Goal: Task Accomplishment & Management: Manage account settings

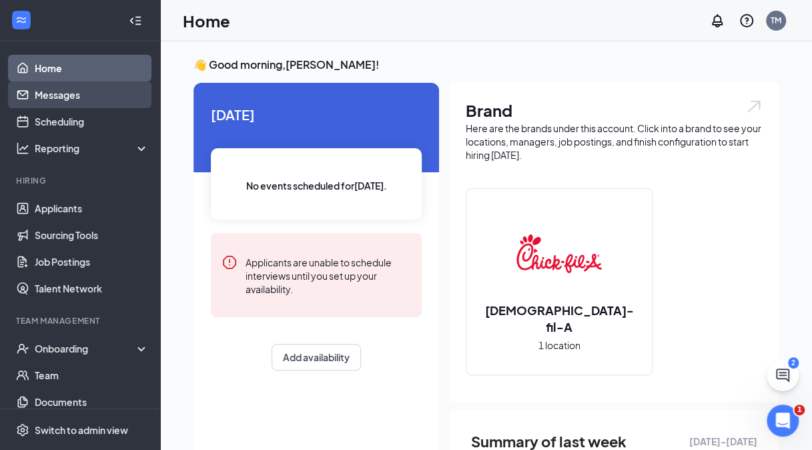
click at [74, 93] on link "Messages" at bounding box center [92, 94] width 114 height 27
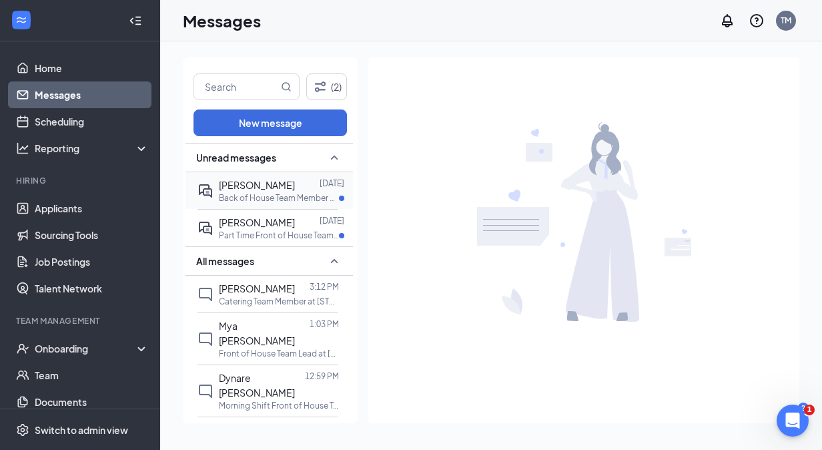
click at [271, 194] on p "Back of House Team Member at [STREET_ADDRESS] In-Line" at bounding box center [279, 197] width 120 height 11
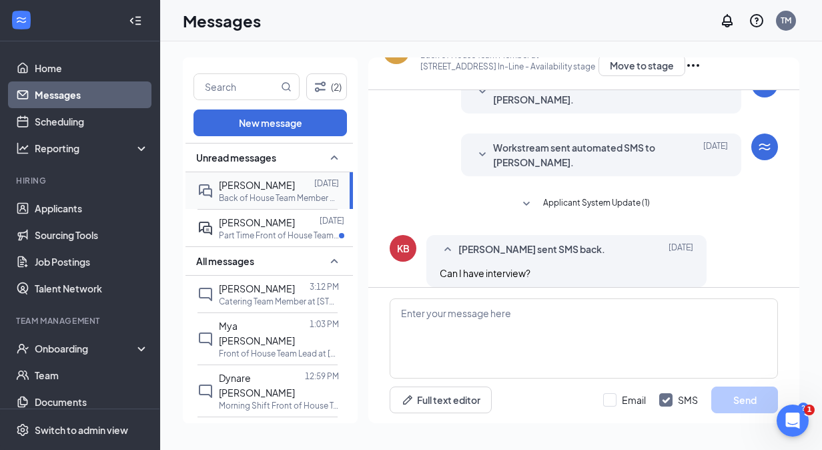
scroll to position [140, 0]
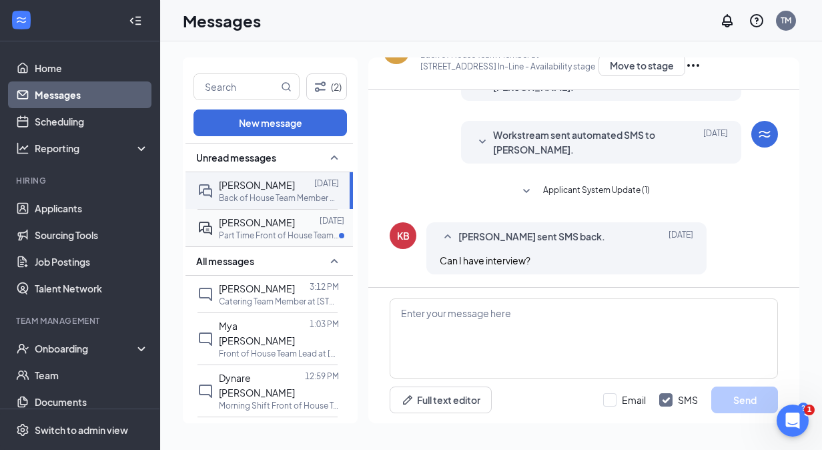
click at [271, 221] on span "[PERSON_NAME]" at bounding box center [257, 222] width 76 height 12
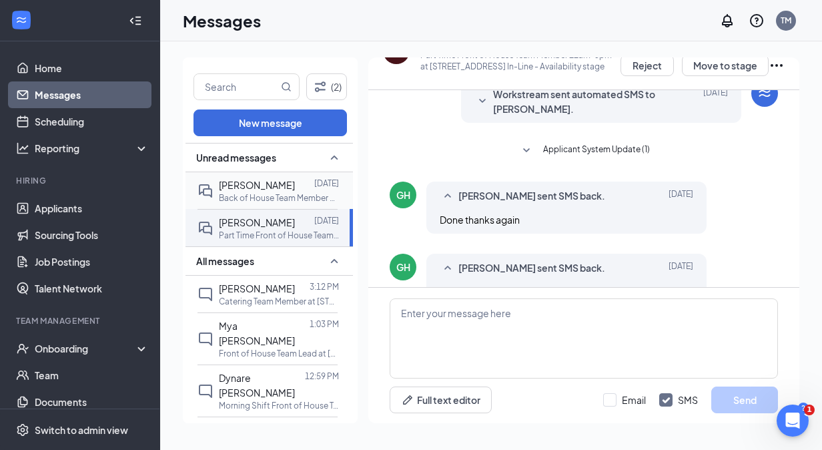
click at [272, 174] on div "[PERSON_NAME] [DATE] Back of House Team Member at [STREET_ADDRESS] In-Line" at bounding box center [268, 190] width 140 height 37
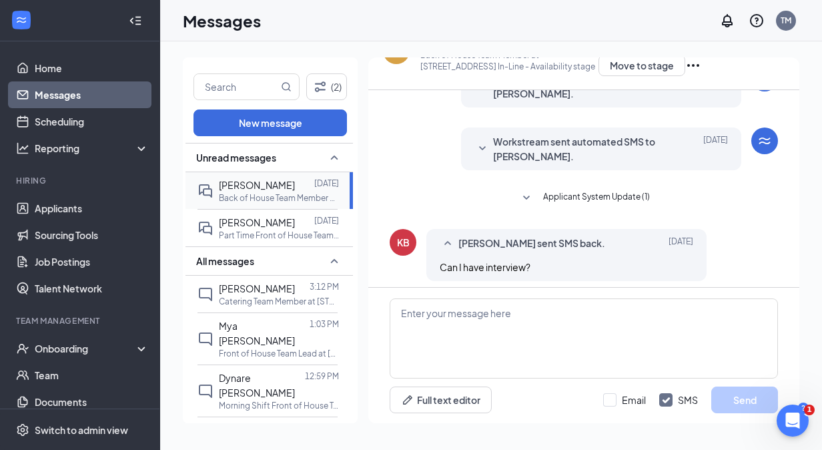
scroll to position [140, 0]
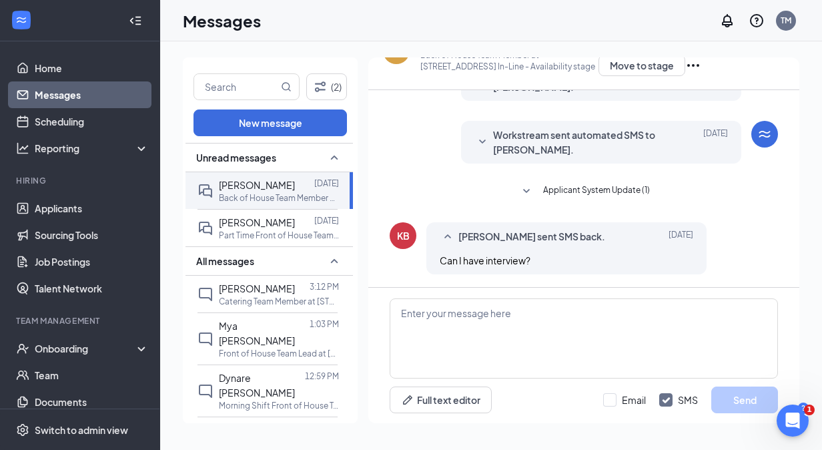
click at [397, 57] on div "(2) New message Unread messages [PERSON_NAME] [DATE] Back of House Team Member …" at bounding box center [491, 245] width 662 height 408
click at [398, 61] on div "KB" at bounding box center [396, 50] width 27 height 27
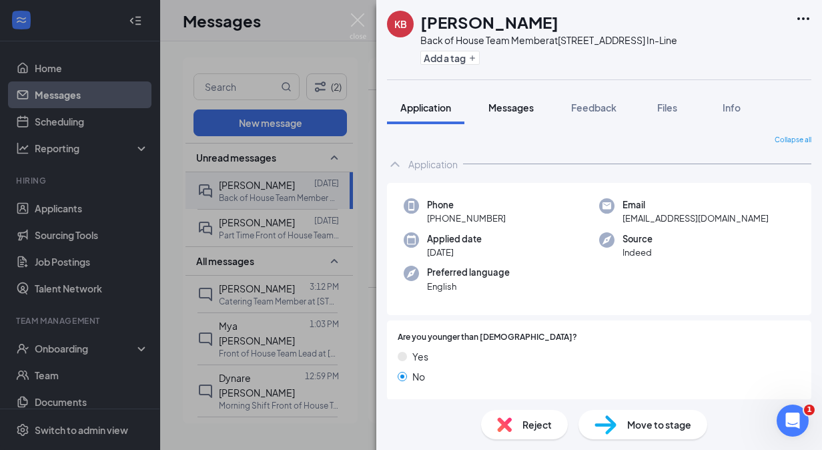
click at [535, 107] on button "Messages" at bounding box center [511, 107] width 72 height 33
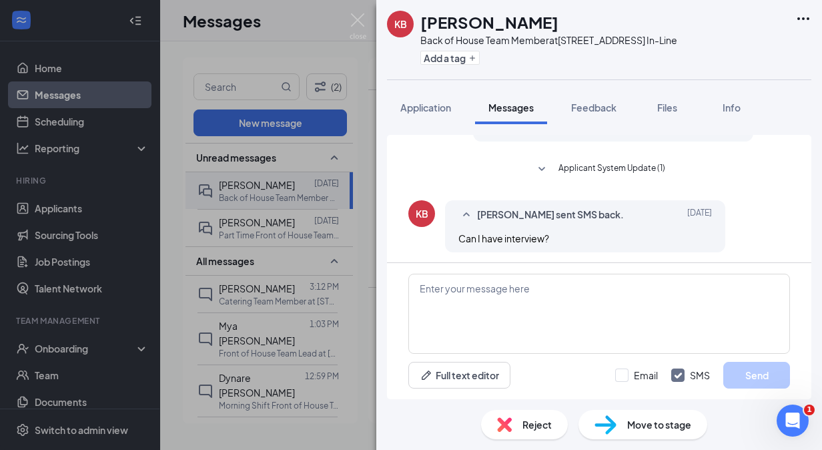
scroll to position [210, 0]
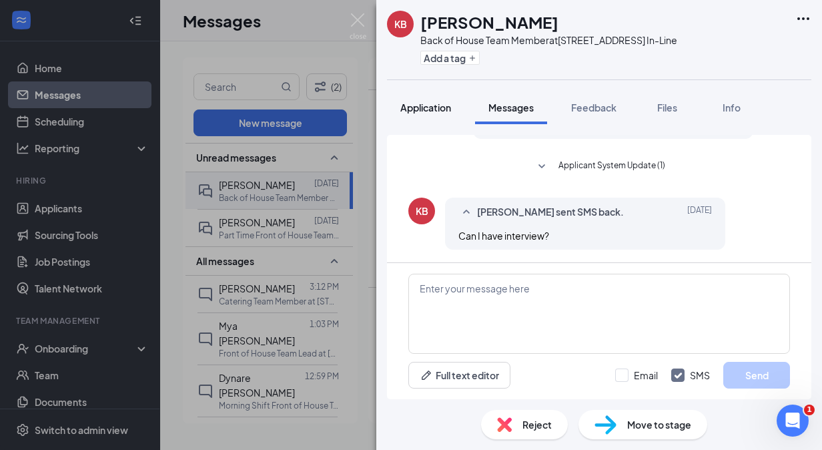
click at [426, 105] on span "Application" at bounding box center [425, 107] width 51 height 12
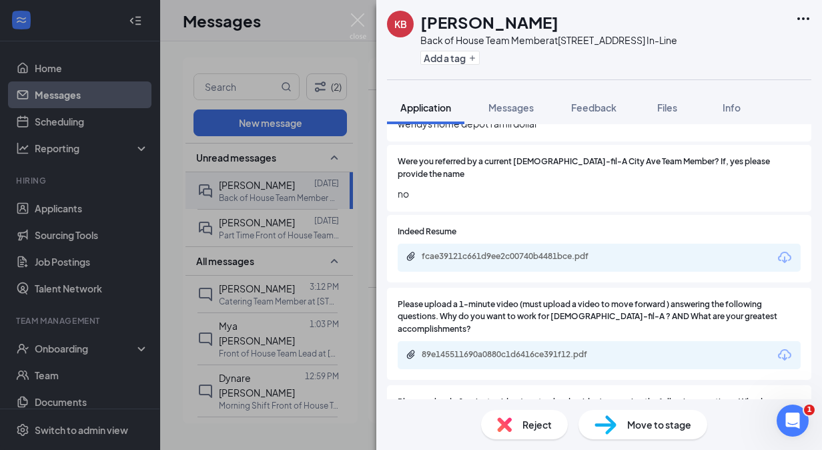
scroll to position [603, 0]
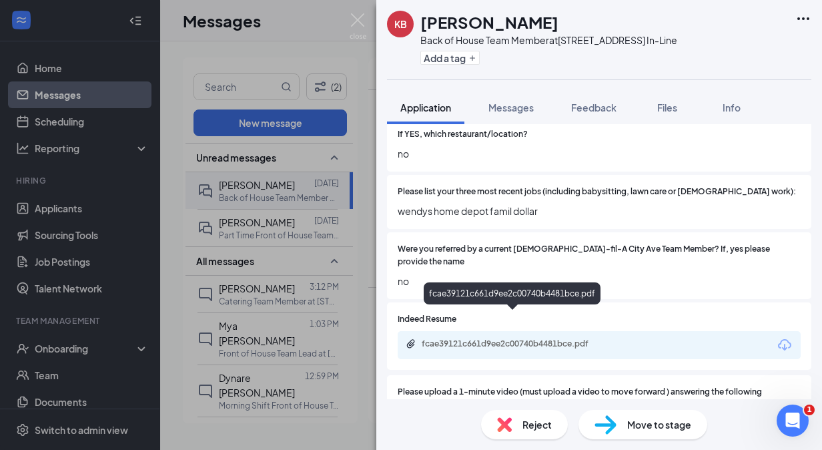
click at [574, 338] on div "fcae39121c661d9ee2c00740b4481bce.pdf" at bounding box center [515, 343] width 187 height 11
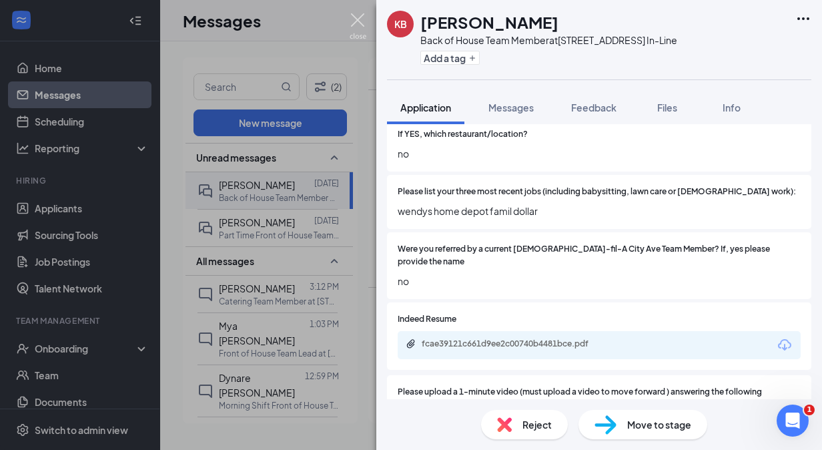
click at [359, 27] on img at bounding box center [358, 26] width 17 height 26
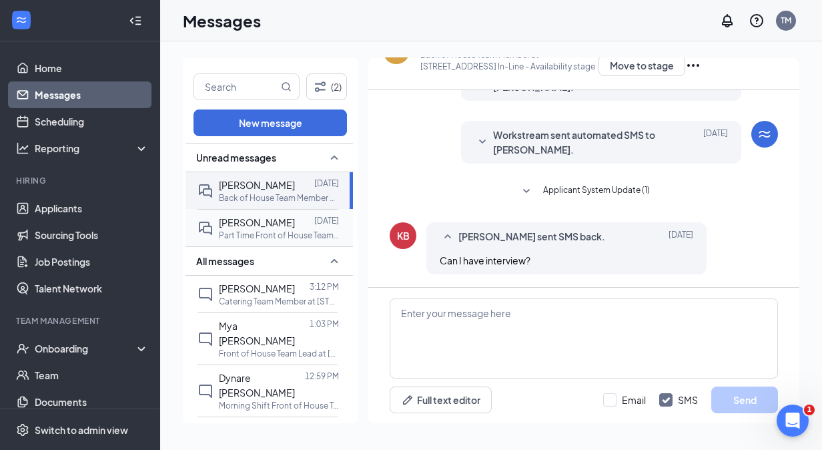
click at [284, 210] on div "[PERSON_NAME] [DATE] Part Time Front of House Team Member 11am-5pm at [STREET_A…" at bounding box center [268, 227] width 140 height 37
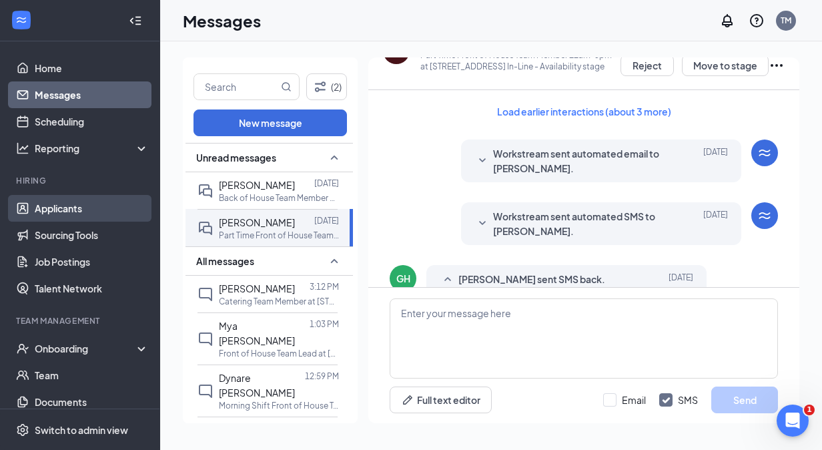
click at [64, 210] on link "Applicants" at bounding box center [92, 208] width 114 height 27
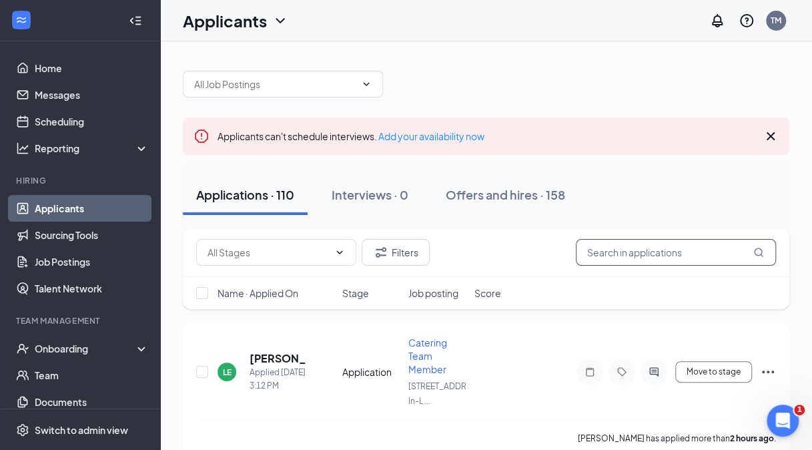
click at [673, 255] on input "text" at bounding box center [676, 252] width 200 height 27
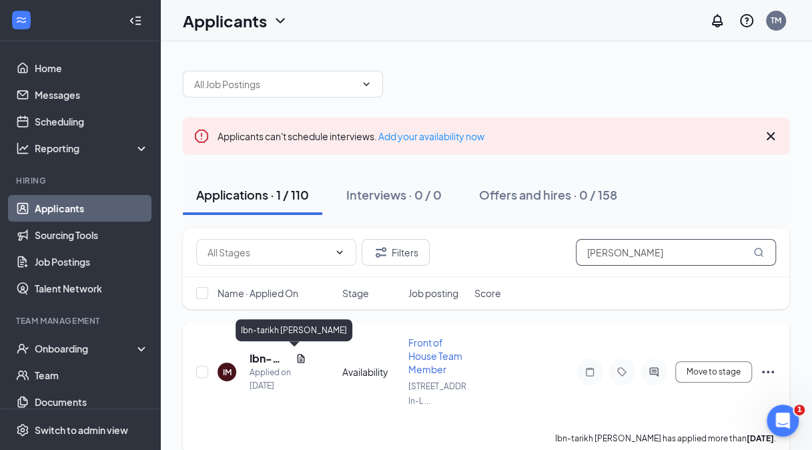
type input "[PERSON_NAME]"
click at [266, 353] on h5 "Ibn-tarikh [PERSON_NAME]" at bounding box center [270, 358] width 41 height 15
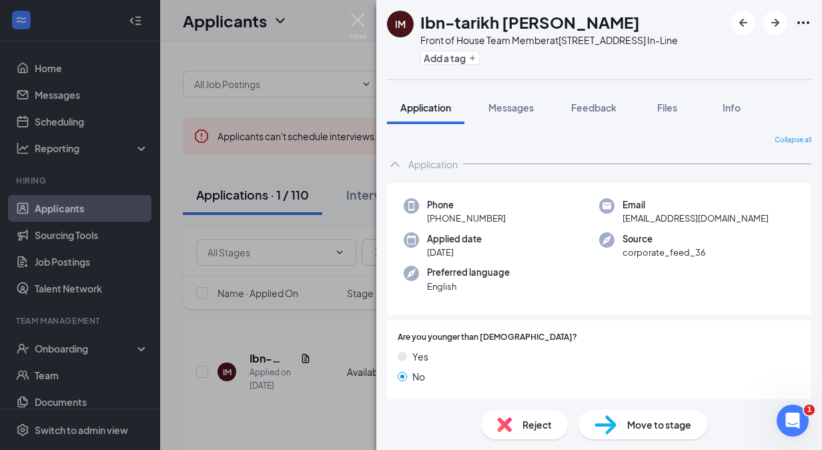
click at [516, 439] on div "Reject Move to stage" at bounding box center [599, 424] width 446 height 51
click at [514, 427] on div "Reject" at bounding box center [524, 424] width 87 height 29
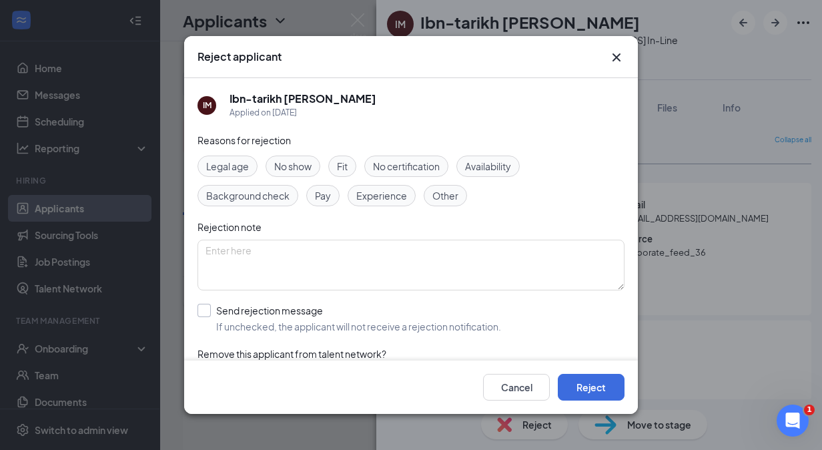
click at [379, 319] on input "Send rejection message If unchecked, the applicant will not receive a rejection…" at bounding box center [350, 318] width 304 height 29
checkbox input "true"
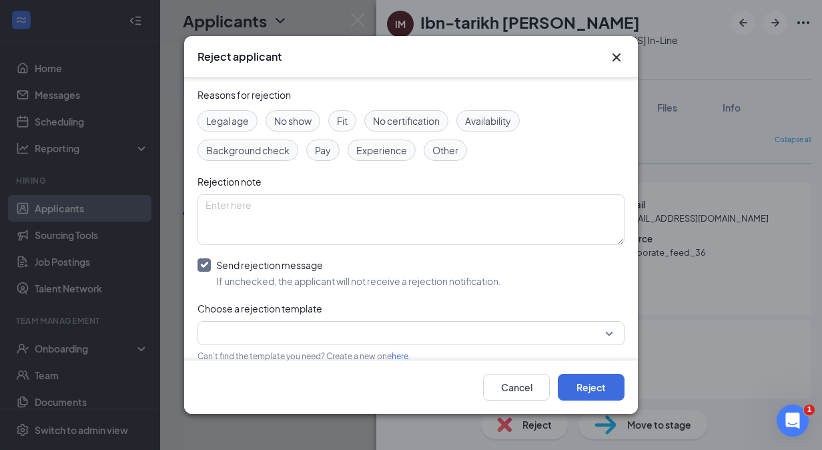
scroll to position [115, 0]
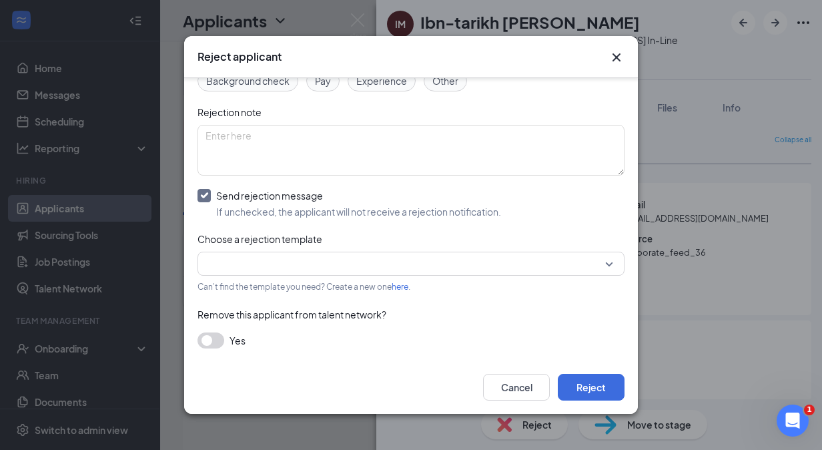
click at [384, 262] on input "search" at bounding box center [407, 263] width 402 height 23
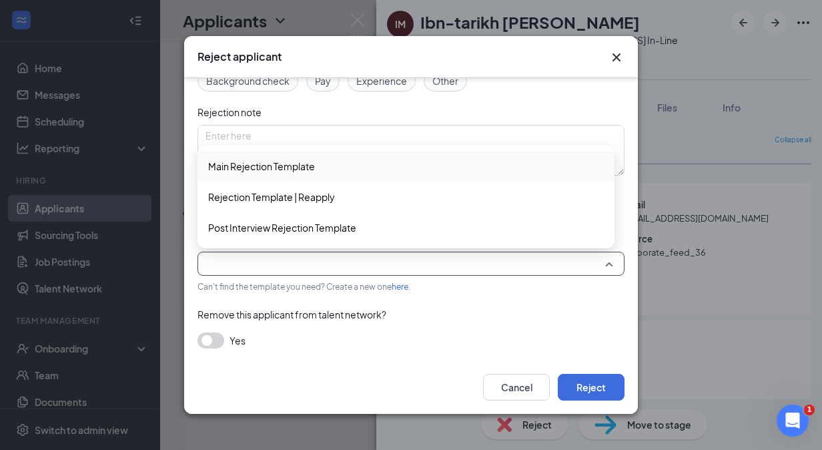
click at [391, 166] on span "Main Rejection Template" at bounding box center [406, 166] width 396 height 15
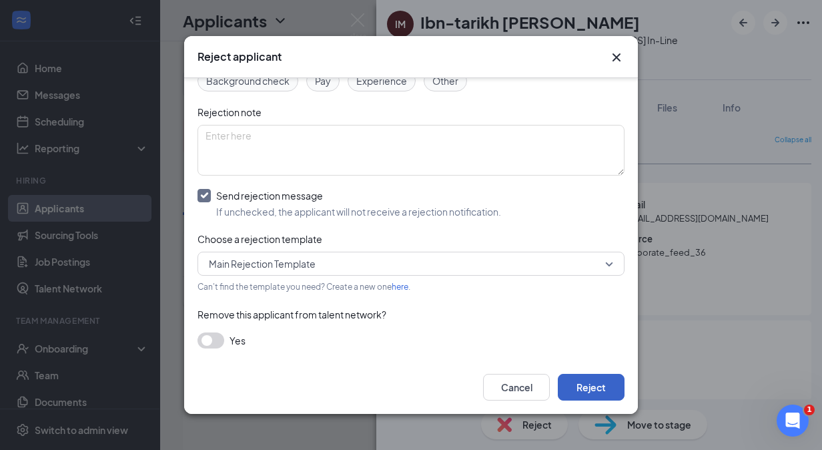
click at [595, 388] on button "Reject" at bounding box center [591, 387] width 67 height 27
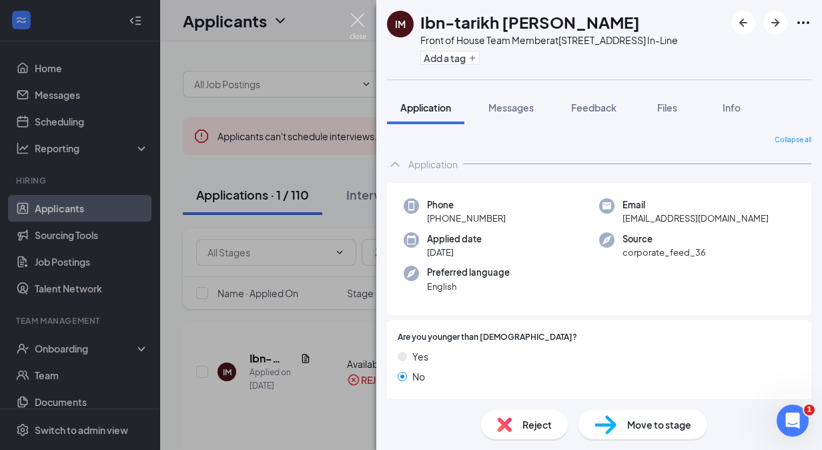
click at [359, 21] on img at bounding box center [358, 26] width 17 height 26
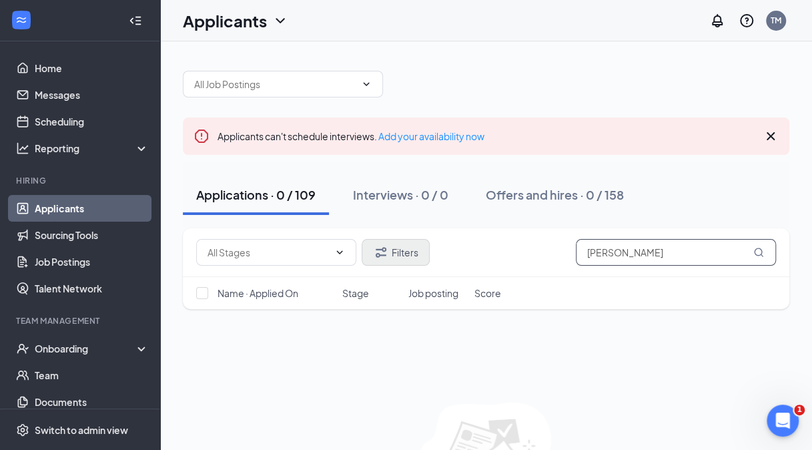
drag, startPoint x: 622, startPoint y: 250, endPoint x: 400, endPoint y: 250, distance: 222.2
click at [400, 250] on div "Filters Ibn" at bounding box center [486, 252] width 580 height 27
paste input "[DEMOGRAPHIC_DATA] [DEMOGRAPHIC_DATA]"
type input "[DEMOGRAPHIC_DATA] [DEMOGRAPHIC_DATA]"
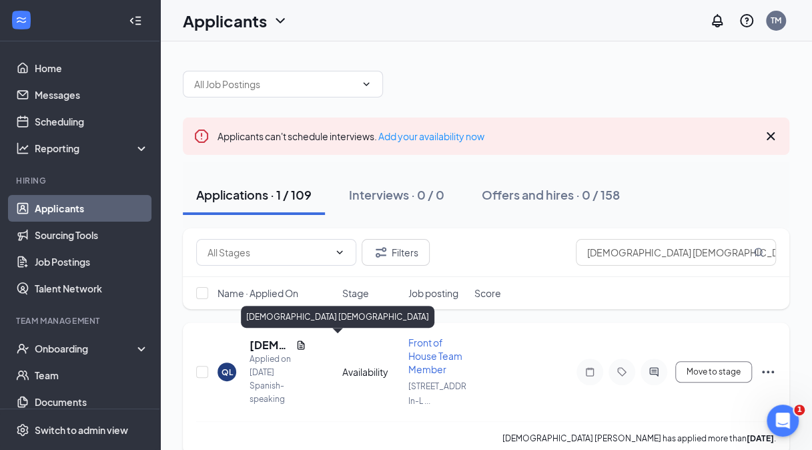
click at [273, 347] on h5 "[DEMOGRAPHIC_DATA] [DEMOGRAPHIC_DATA]" at bounding box center [270, 345] width 41 height 15
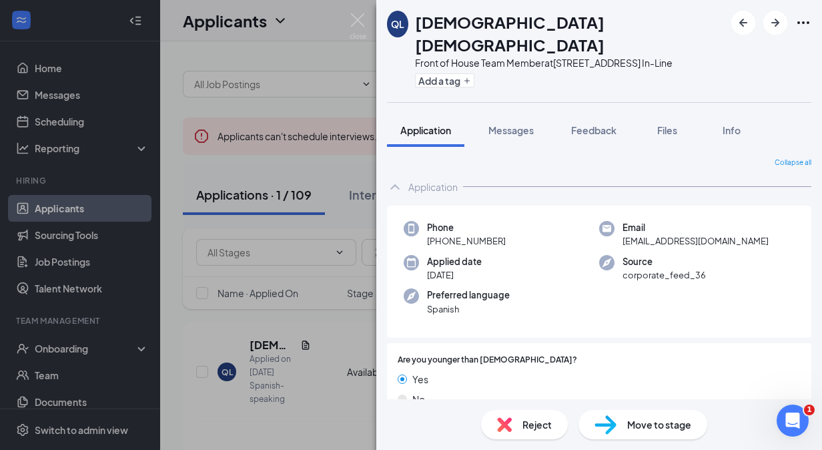
click at [515, 442] on div "Reject Move to stage" at bounding box center [599, 424] width 446 height 51
click at [514, 426] on div "Reject" at bounding box center [524, 424] width 87 height 29
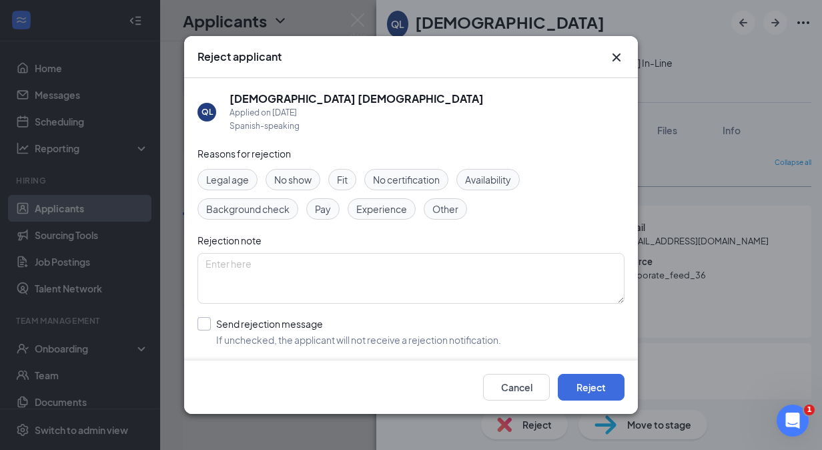
click at [235, 320] on input "Send rejection message If unchecked, the applicant will not receive a rejection…" at bounding box center [350, 331] width 304 height 29
checkbox input "true"
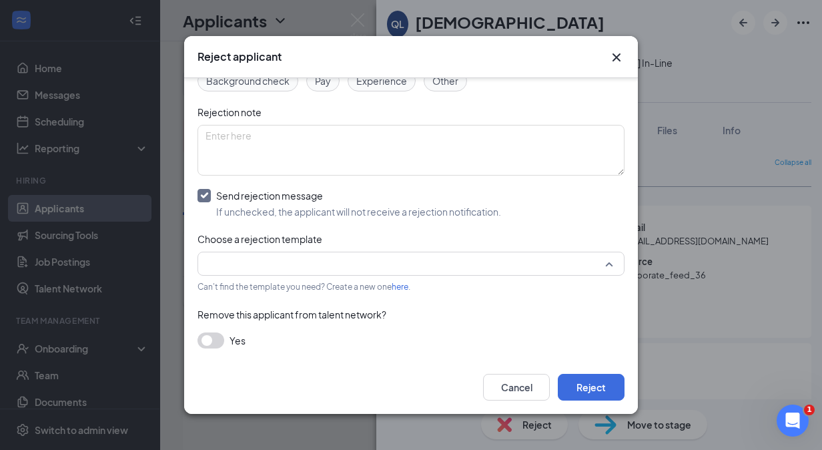
click at [425, 256] on input "search" at bounding box center [407, 263] width 402 height 23
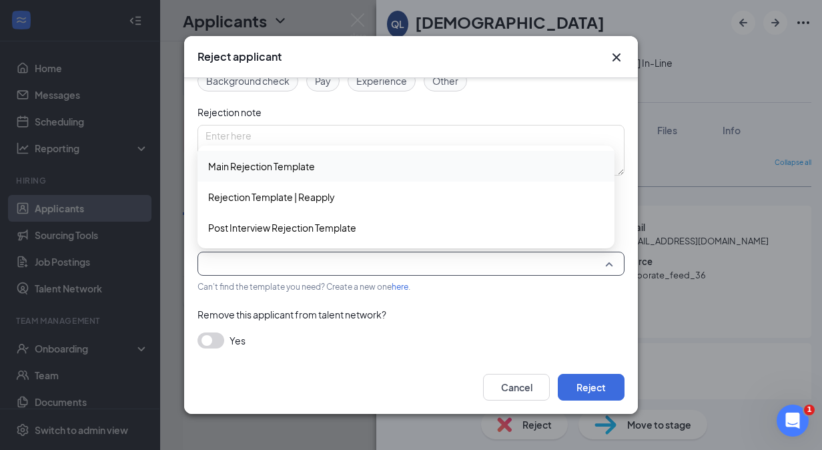
click at [341, 175] on div "Main Rejection Template" at bounding box center [406, 166] width 417 height 31
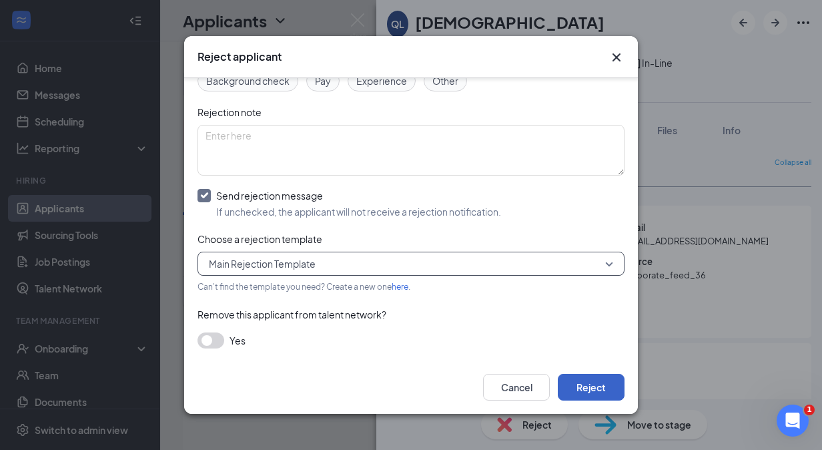
click at [591, 387] on button "Reject" at bounding box center [591, 387] width 67 height 27
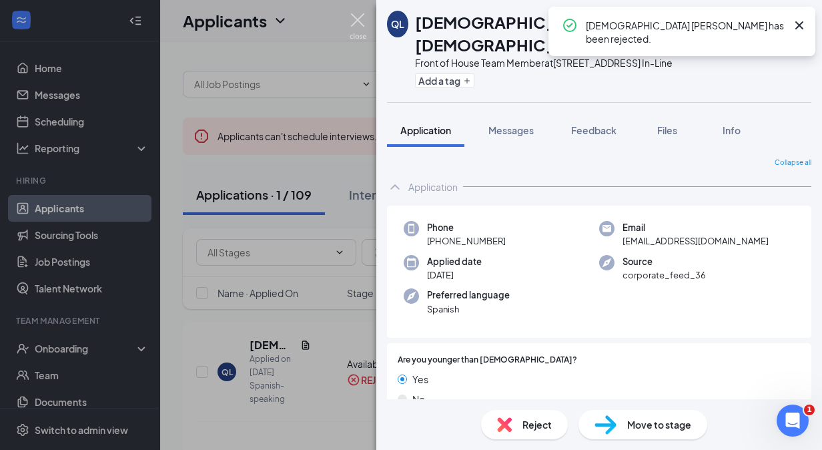
click at [357, 15] on img at bounding box center [358, 26] width 17 height 26
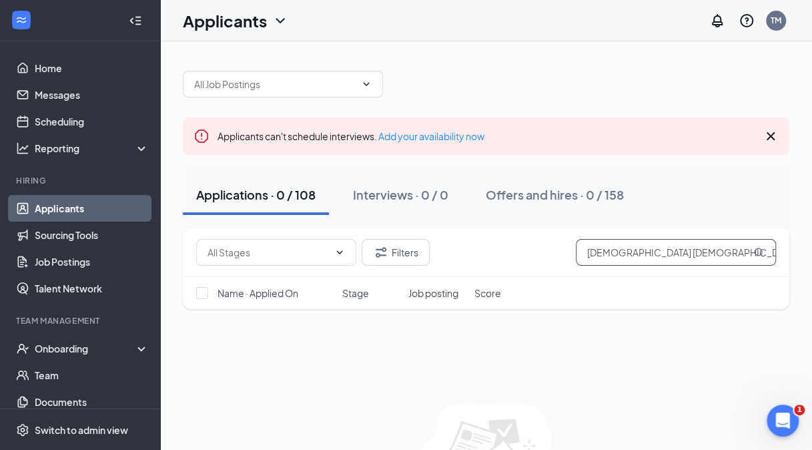
drag, startPoint x: 642, startPoint y: 246, endPoint x: 505, endPoint y: 223, distance: 138.8
click at [505, 223] on div "Applicants can't schedule interviews. Add your availability now Applications · …" at bounding box center [486, 294] width 607 height 474
paste input "[PERSON_NAME]"
type input "[PERSON_NAME]"
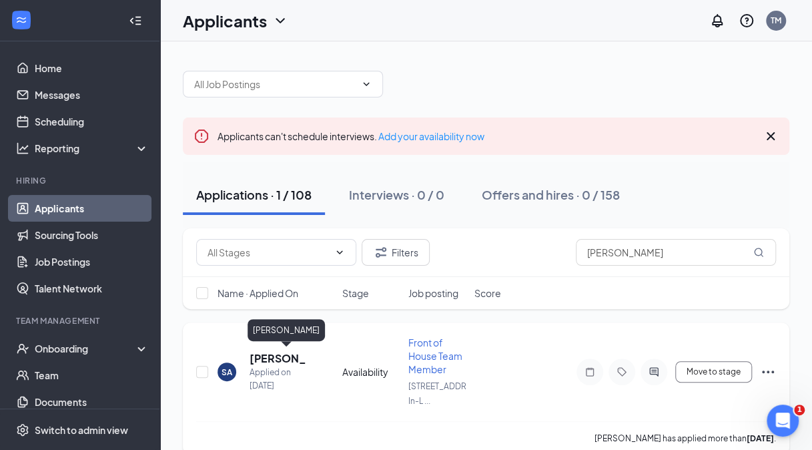
click at [291, 361] on h5 "[PERSON_NAME]" at bounding box center [278, 358] width 57 height 15
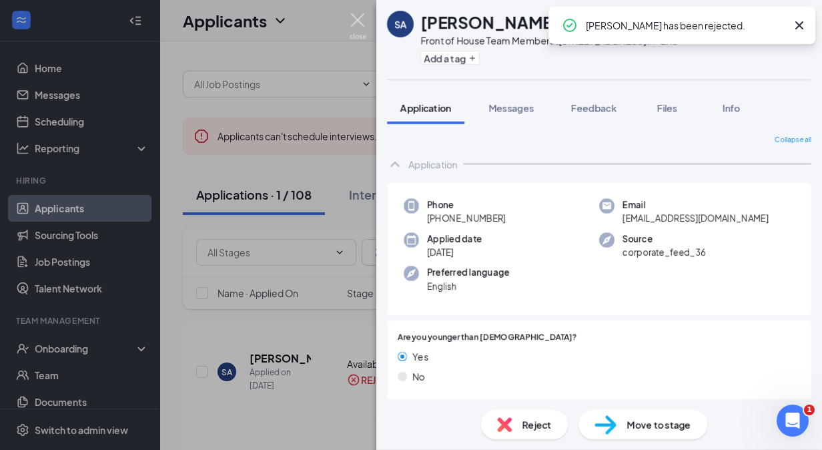
click at [352, 16] on img at bounding box center [358, 26] width 17 height 26
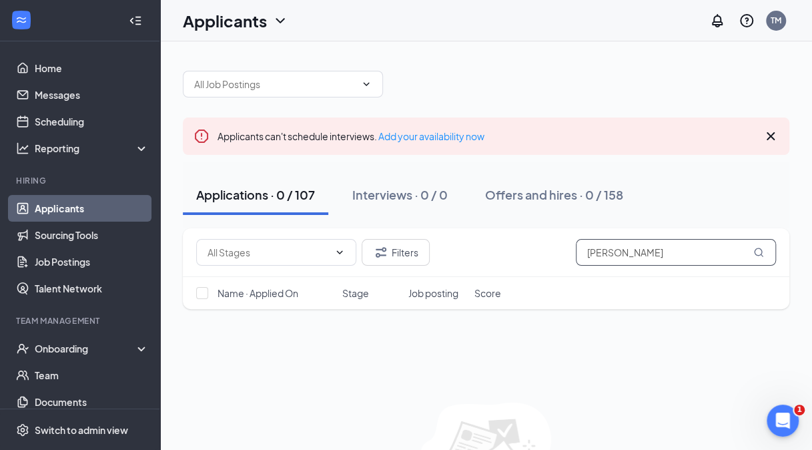
drag, startPoint x: 664, startPoint y: 249, endPoint x: 484, endPoint y: 241, distance: 179.7
click at [484, 241] on div "Filters Selena Atkins" at bounding box center [486, 252] width 580 height 27
paste input "Terrance Giddings"
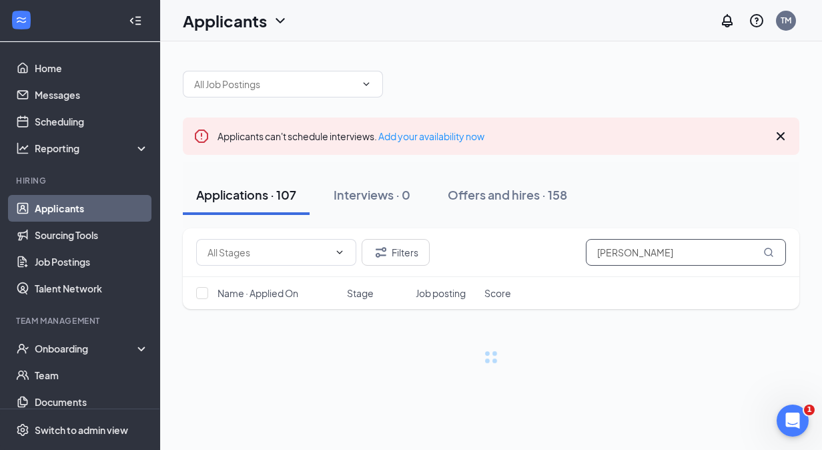
type input "Terrance Giddings"
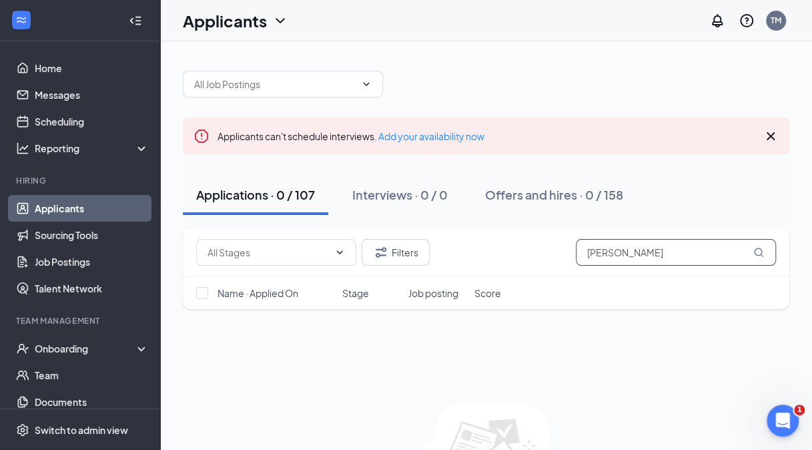
click at [589, 248] on input "Terrance Giddings" at bounding box center [676, 252] width 200 height 27
click at [623, 193] on div "Offers and hires · 0 / 158" at bounding box center [554, 194] width 138 height 17
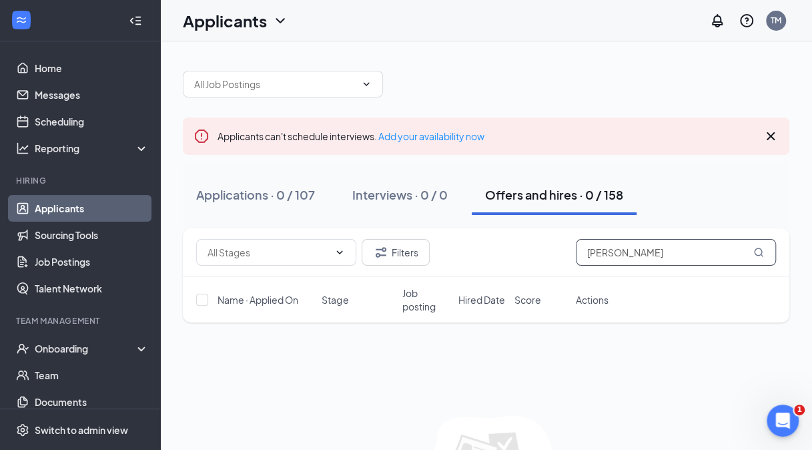
click at [710, 253] on input "Terrance Giddings" at bounding box center [676, 252] width 200 height 27
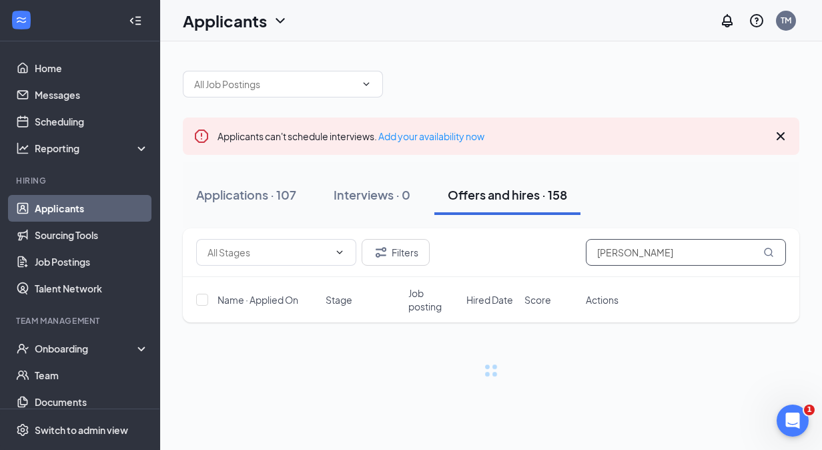
type input "Terrance"
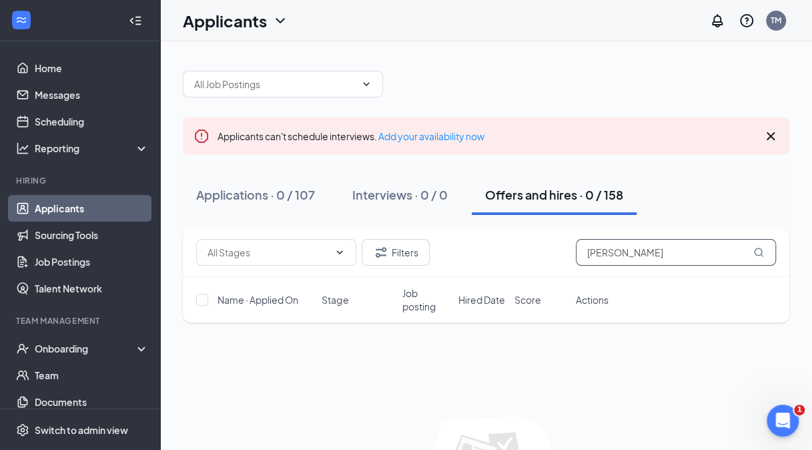
click at [589, 250] on input "Terrance" at bounding box center [676, 252] width 200 height 27
click at [320, 256] on input "text" at bounding box center [268, 252] width 121 height 15
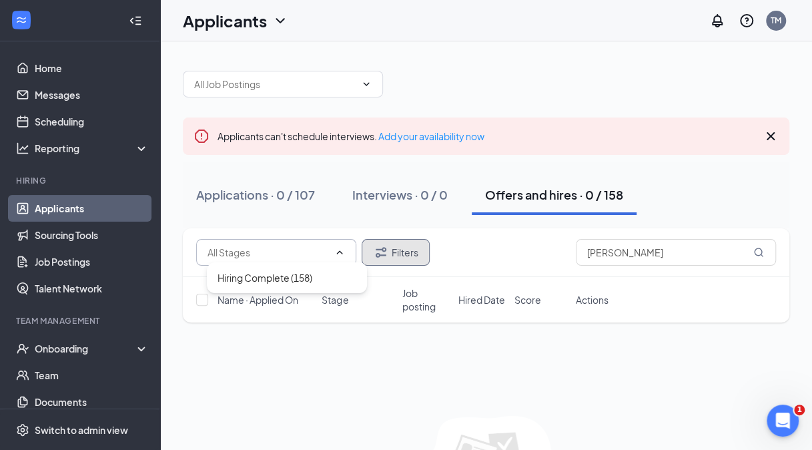
click at [380, 260] on button "Filters" at bounding box center [396, 252] width 68 height 27
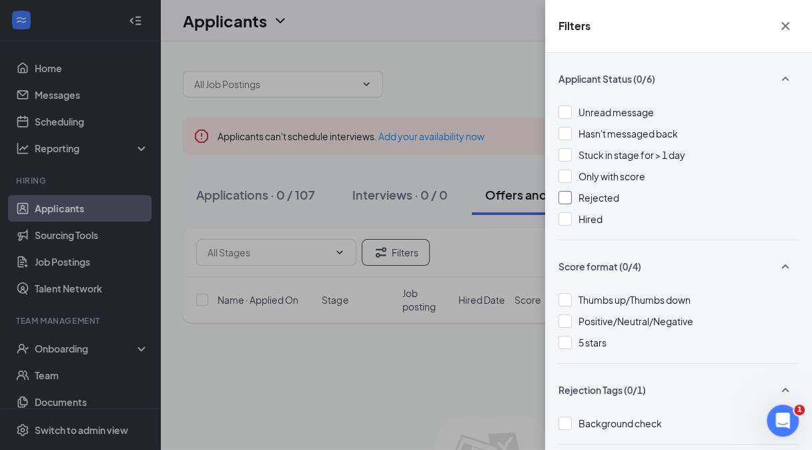
click at [603, 198] on span "Rejected" at bounding box center [599, 198] width 41 height 12
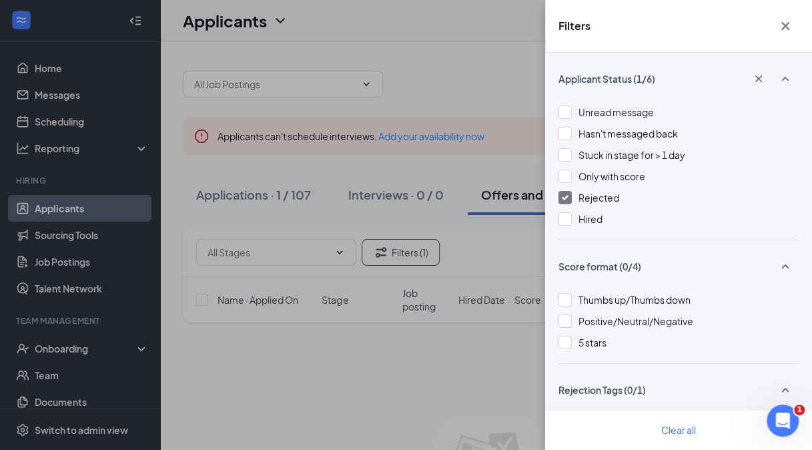
click at [504, 242] on div "Filters Applicant Status (1/6) Unread message Hasn't messaged back Stuck in sta…" at bounding box center [406, 225] width 812 height 450
click at [785, 25] on icon "Cross" at bounding box center [785, 26] width 8 height 8
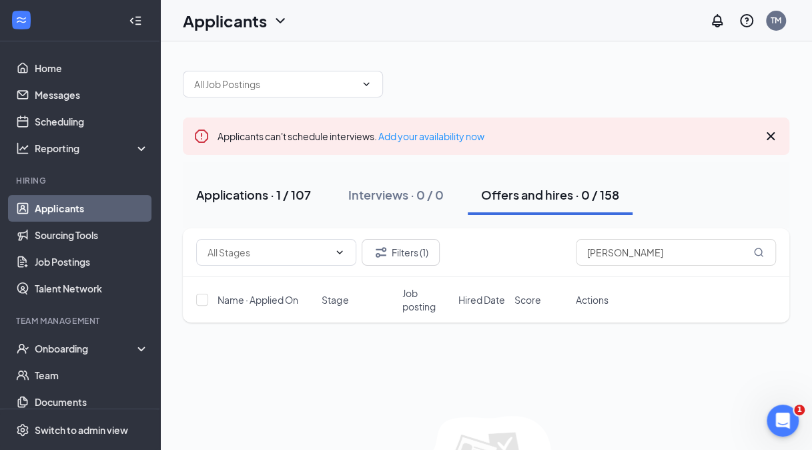
click at [286, 192] on div "Applications · 1 / 107" at bounding box center [253, 194] width 115 height 17
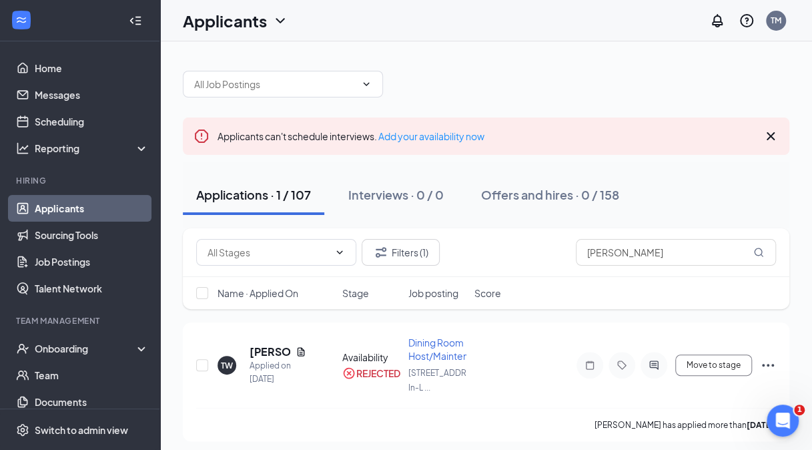
click at [771, 128] on icon "Cross" at bounding box center [771, 136] width 16 height 16
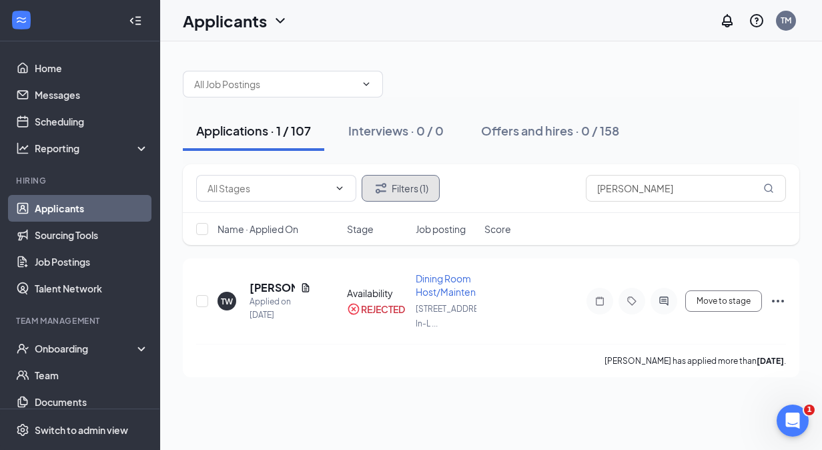
click at [402, 192] on button "Filters (1)" at bounding box center [401, 188] width 78 height 27
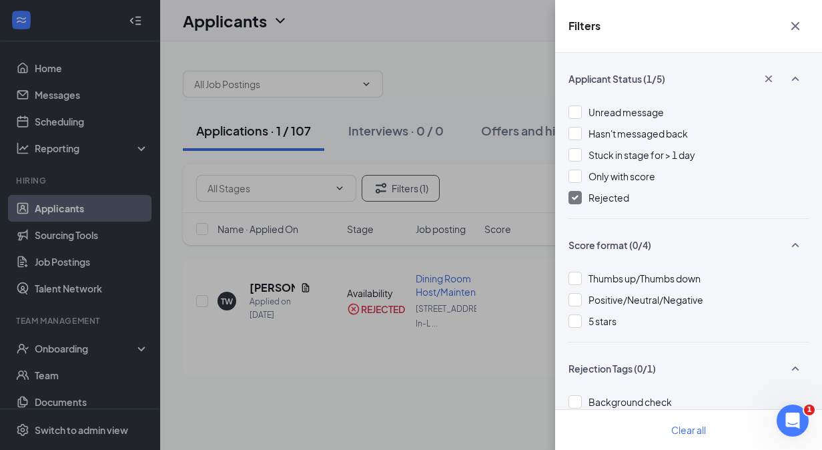
click at [592, 195] on span "Rejected" at bounding box center [609, 198] width 41 height 12
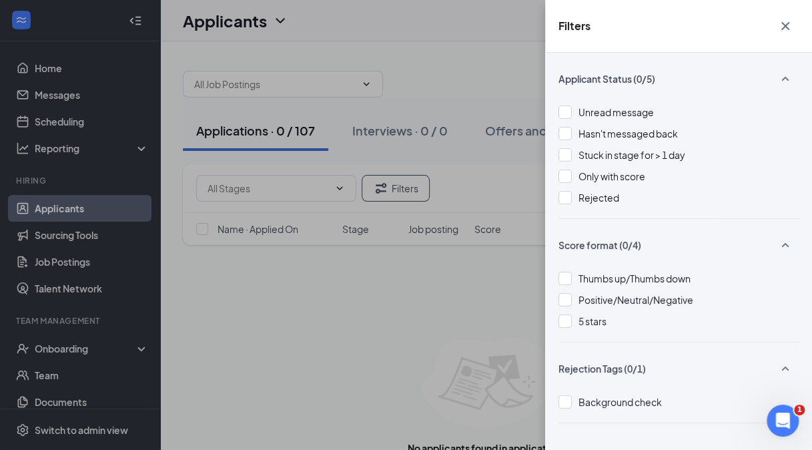
click at [787, 31] on icon "Cross" at bounding box center [785, 26] width 16 height 16
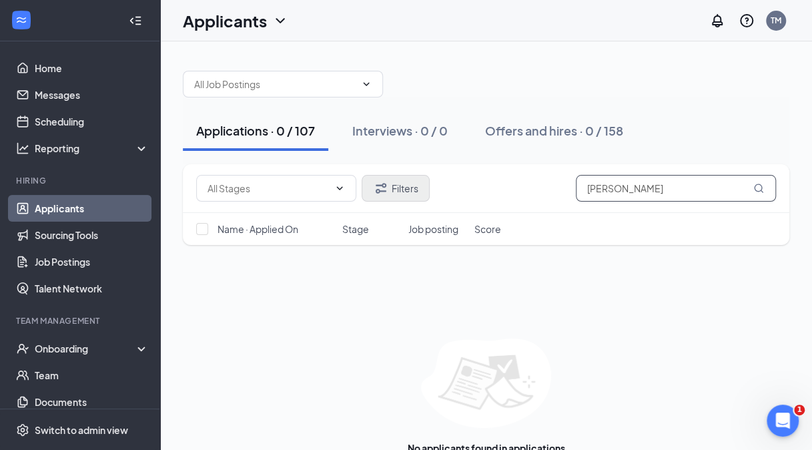
drag, startPoint x: 672, startPoint y: 194, endPoint x: 407, endPoint y: 199, distance: 265.0
click at [407, 199] on div "Filters Terrance" at bounding box center [486, 188] width 580 height 27
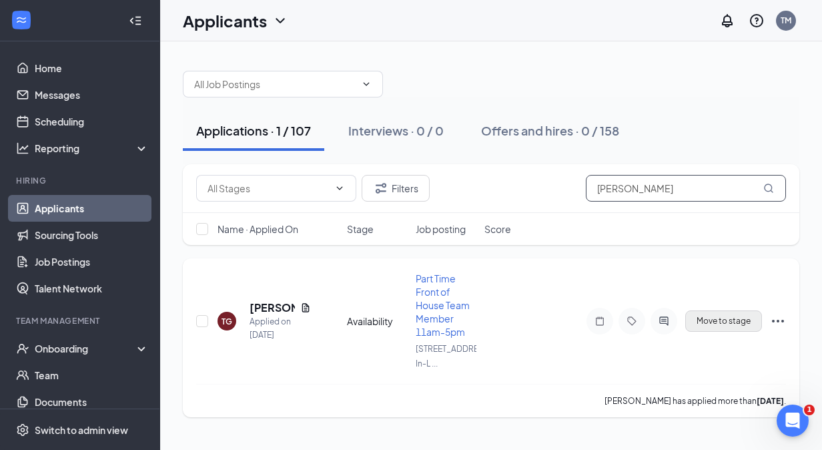
type input "Giddings"
click at [733, 323] on button "Move to stage" at bounding box center [723, 320] width 77 height 21
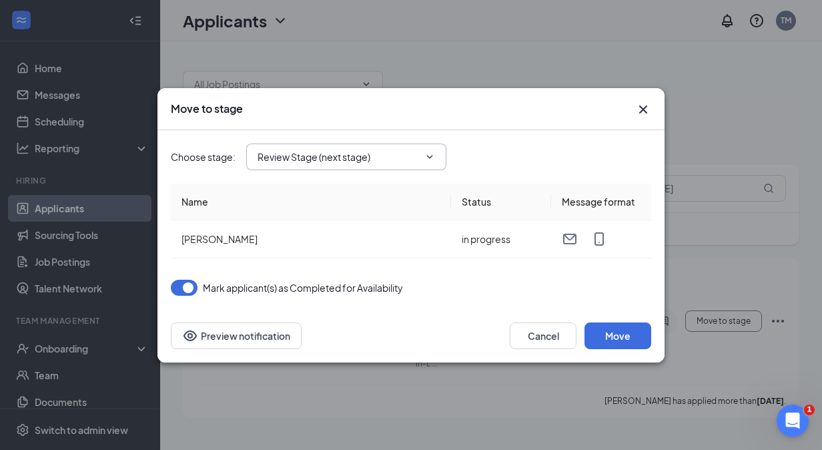
click at [370, 149] on input "Review Stage (next stage)" at bounding box center [338, 156] width 161 height 15
click at [320, 270] on div "Hiring Complete" at bounding box center [304, 273] width 72 height 15
type input "Hiring Complete"
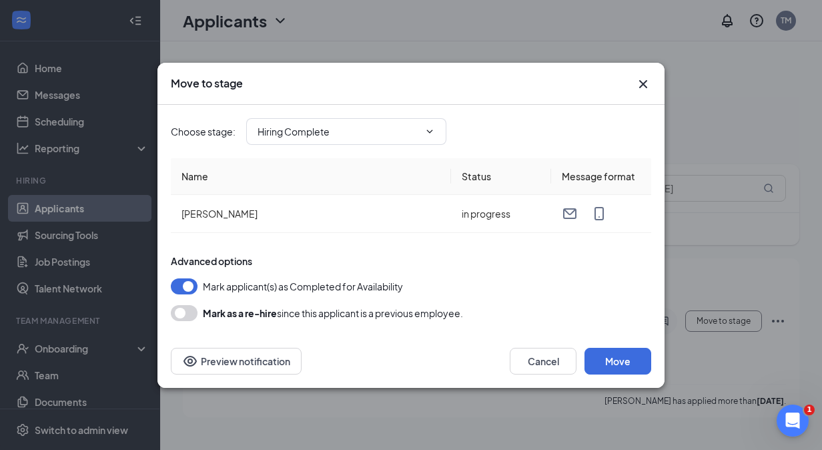
click at [622, 379] on div "Cancel Move Preview notification" at bounding box center [410, 360] width 507 height 53
click at [621, 372] on button "Move" at bounding box center [618, 361] width 67 height 27
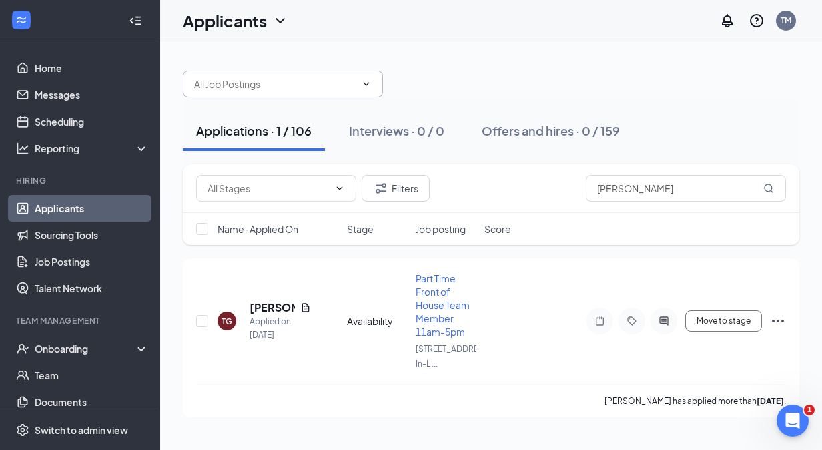
click at [258, 80] on input "text" at bounding box center [274, 84] width 161 height 15
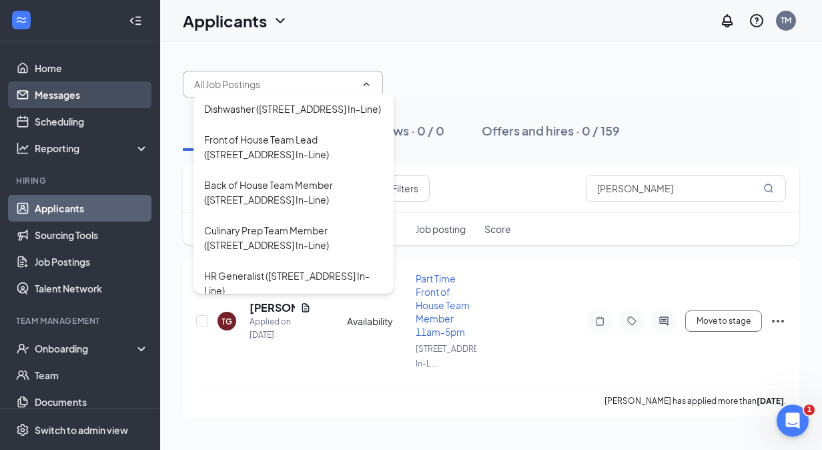
click at [64, 85] on link "Messages" at bounding box center [92, 94] width 114 height 27
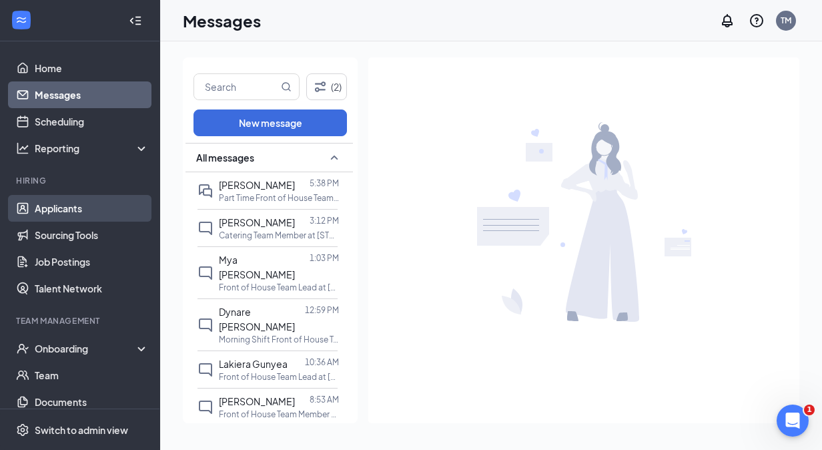
click at [65, 212] on link "Applicants" at bounding box center [92, 208] width 114 height 27
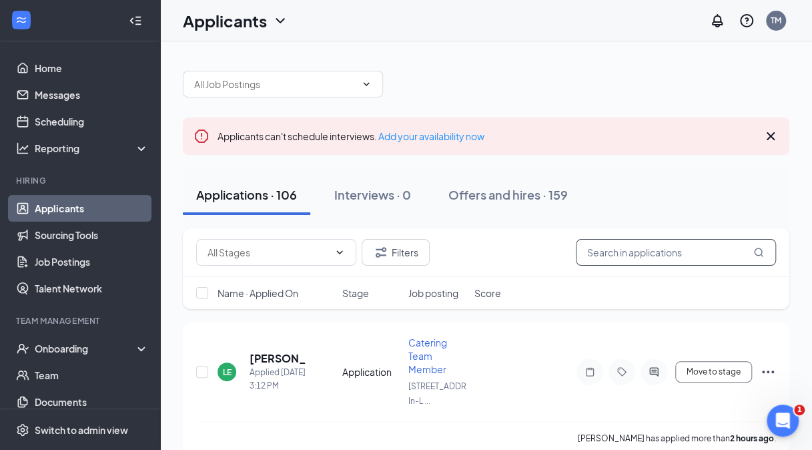
click at [689, 247] on input "text" at bounding box center [676, 252] width 200 height 27
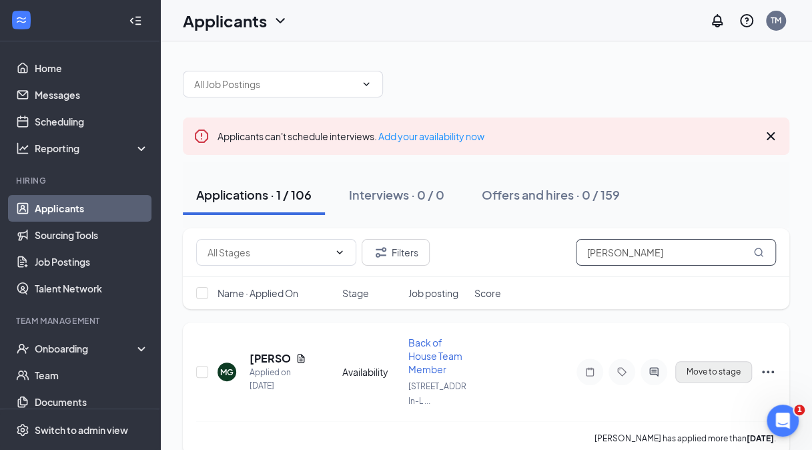
type input "Munira"
click at [712, 378] on button "Move to stage" at bounding box center [713, 371] width 77 height 21
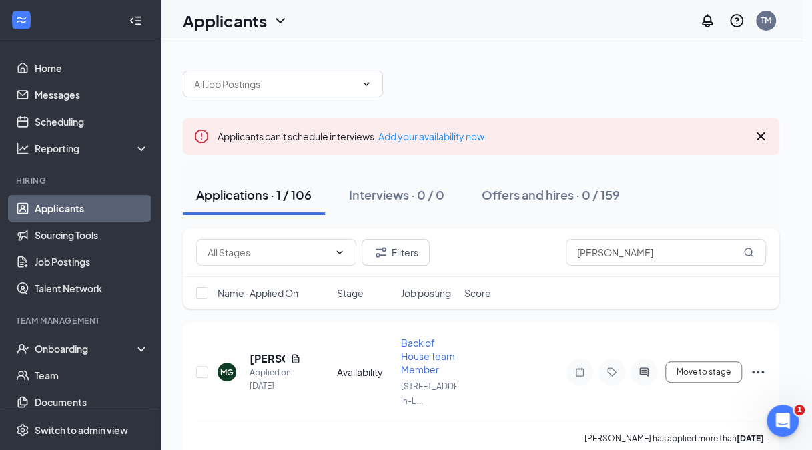
type input "Hiring Complete"
